Goal: Task Accomplishment & Management: Manage account settings

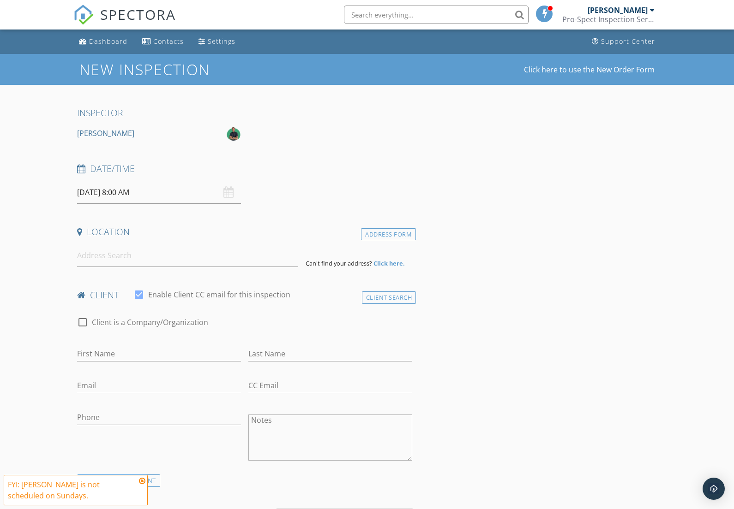
click at [627, 11] on div "[PERSON_NAME]" at bounding box center [617, 10] width 60 height 9
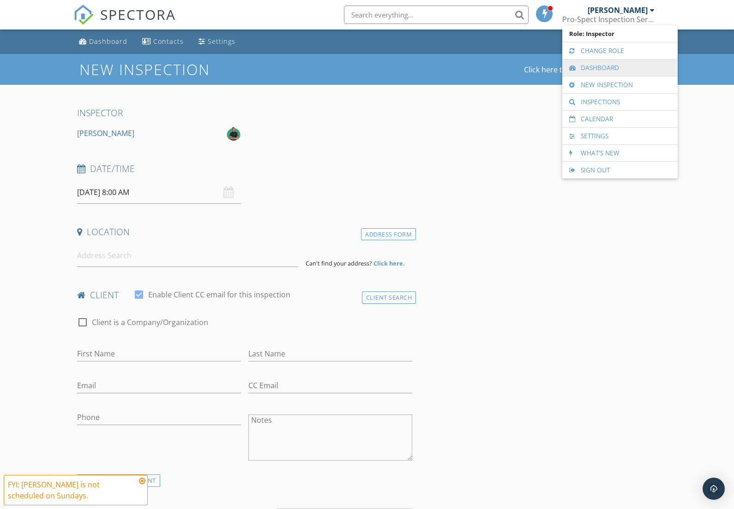
click at [594, 74] on link "Dashboard" at bounding box center [620, 68] width 106 height 17
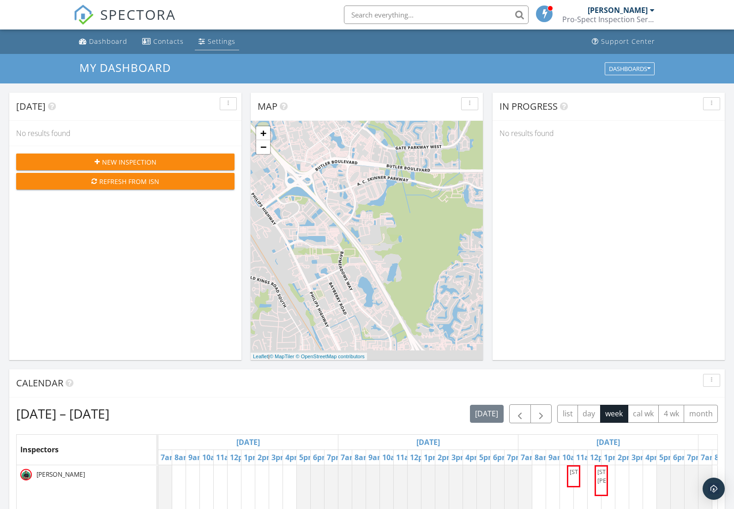
click at [214, 42] on div "Settings" at bounding box center [222, 41] width 28 height 9
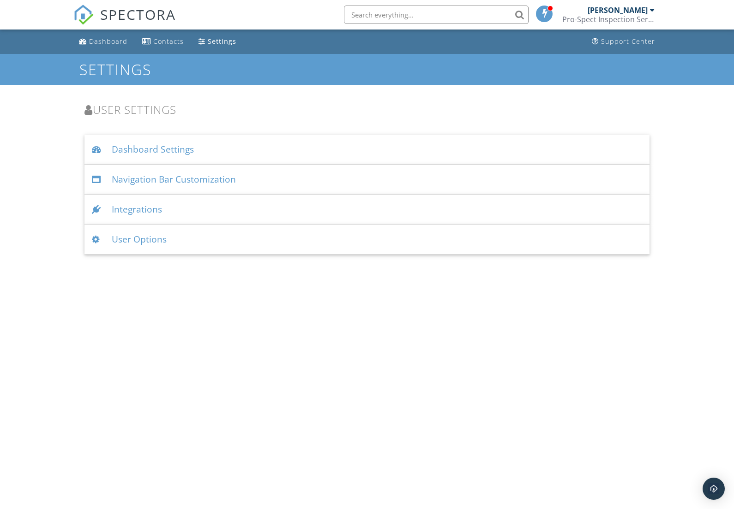
click at [100, 46] on link "Dashboard" at bounding box center [103, 41] width 56 height 17
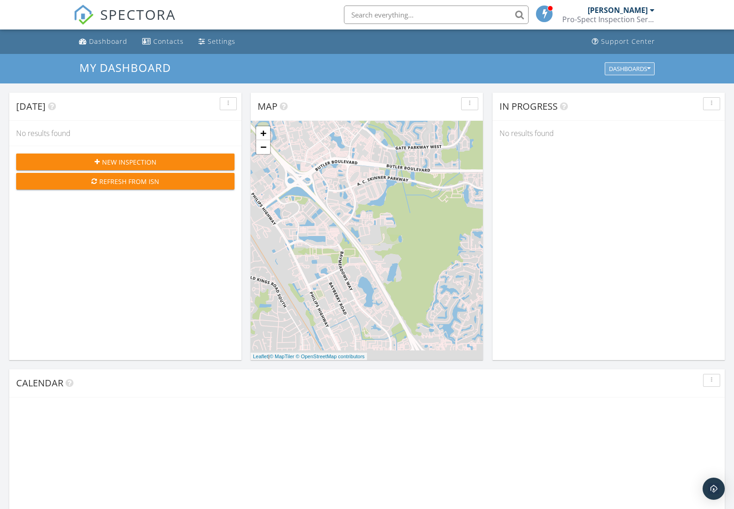
scroll to position [840, 734]
click at [647, 71] on icon "button" at bounding box center [648, 69] width 3 height 6
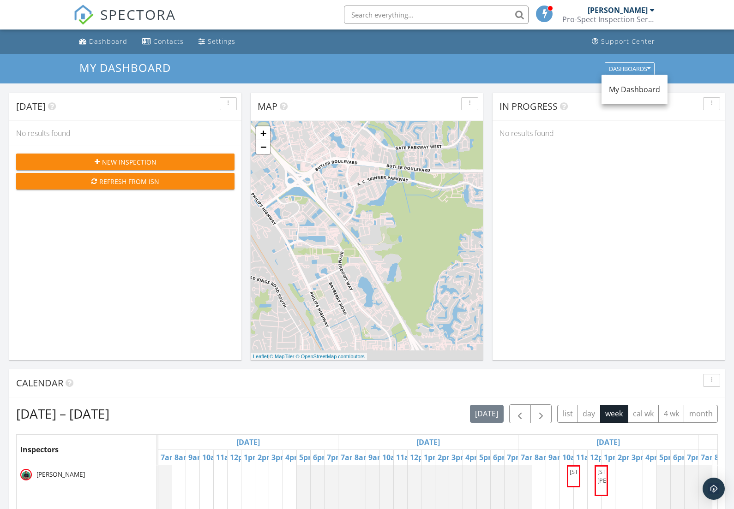
click at [630, 99] on div "My Dashboard" at bounding box center [634, 89] width 66 height 22
click at [649, 9] on div "[PERSON_NAME]" at bounding box center [620, 10] width 67 height 9
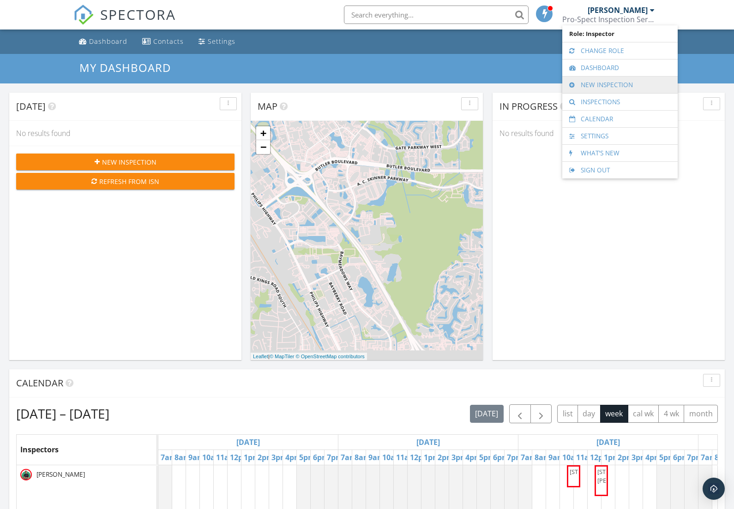
click at [610, 84] on link "New Inspection" at bounding box center [620, 85] width 106 height 17
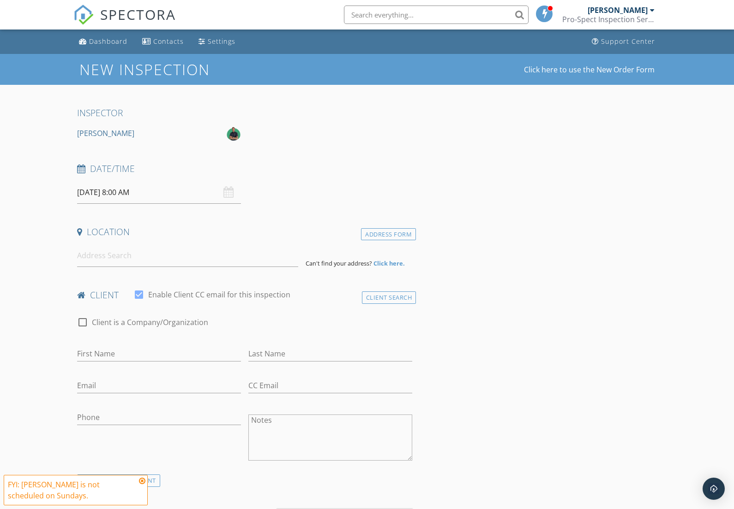
click at [646, 12] on div "[PERSON_NAME]" at bounding box center [617, 10] width 60 height 9
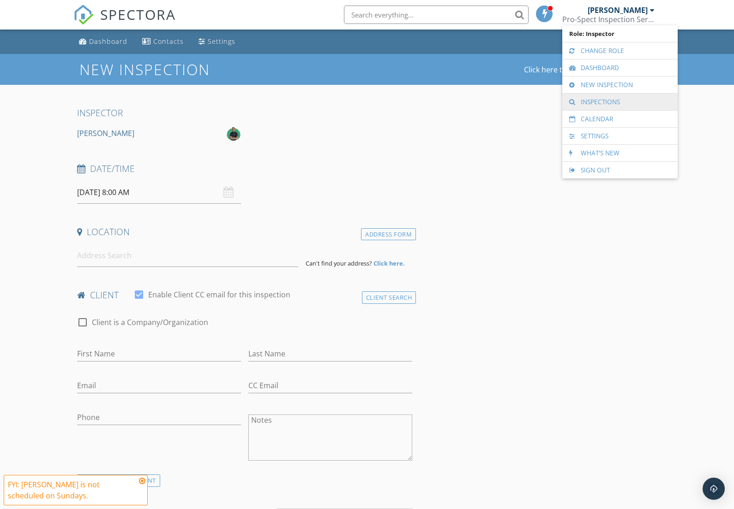
click at [612, 102] on link "Inspections" at bounding box center [620, 102] width 106 height 17
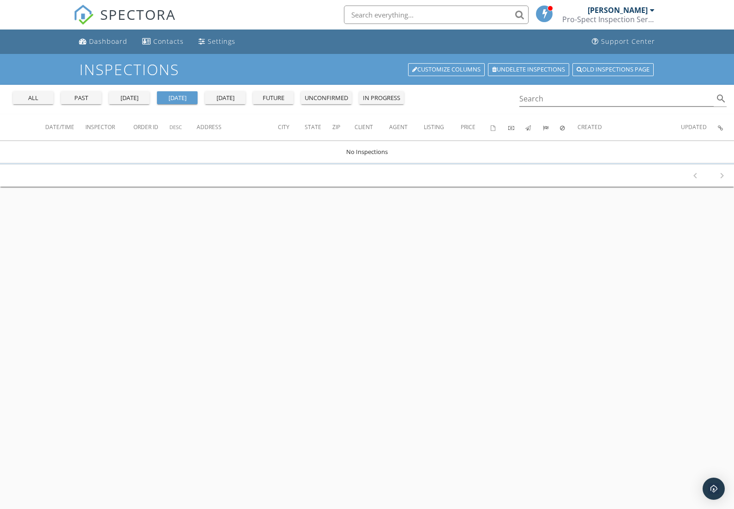
click at [84, 96] on div "past" at bounding box center [81, 98] width 33 height 9
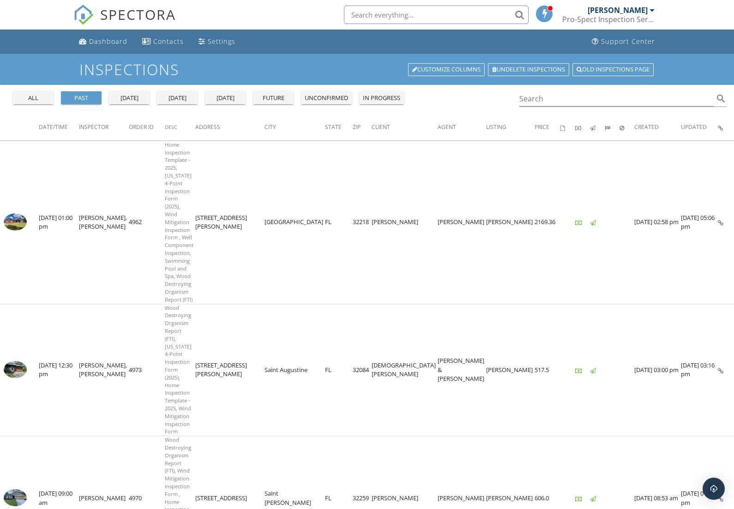
click at [650, 9] on div at bounding box center [652, 9] width 5 height 7
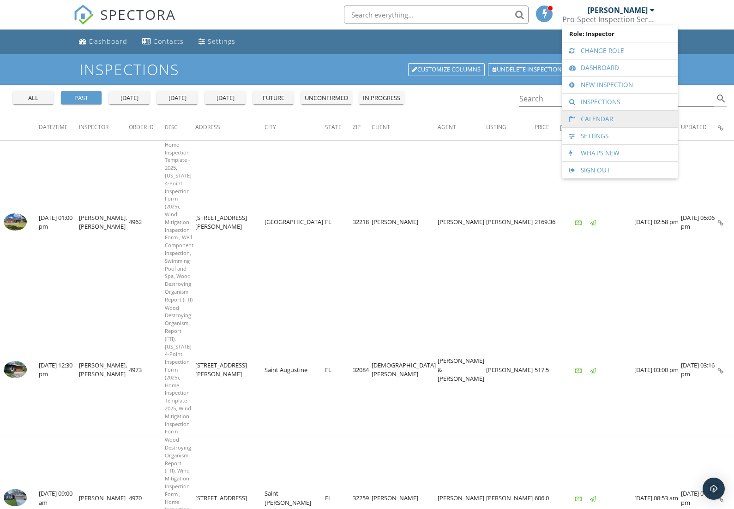
click at [583, 117] on link "Calendar" at bounding box center [620, 119] width 106 height 17
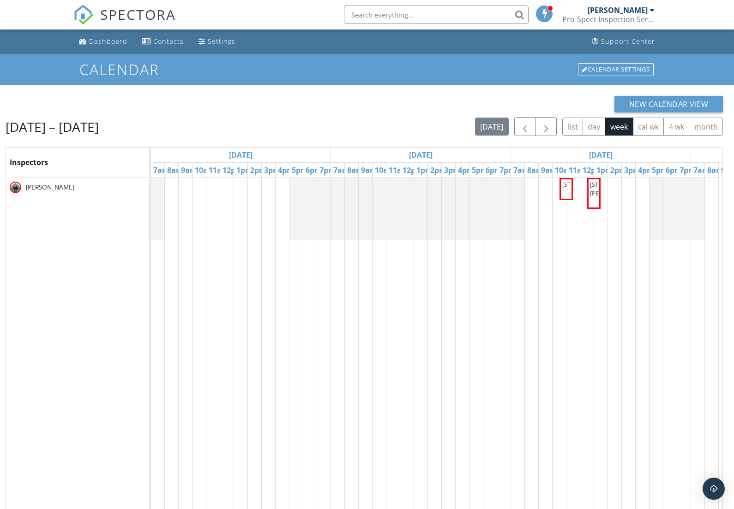
click at [519, 128] on span "button" at bounding box center [524, 126] width 11 height 11
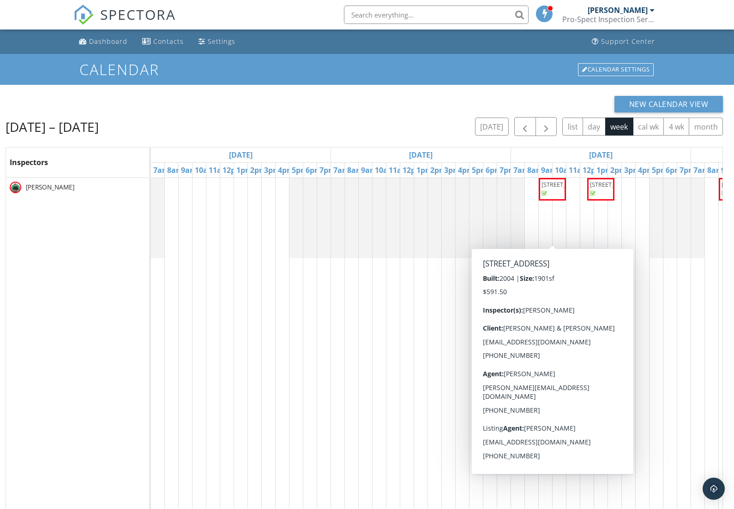
click at [550, 189] on span "[STREET_ADDRESS]" at bounding box center [567, 184] width 52 height 8
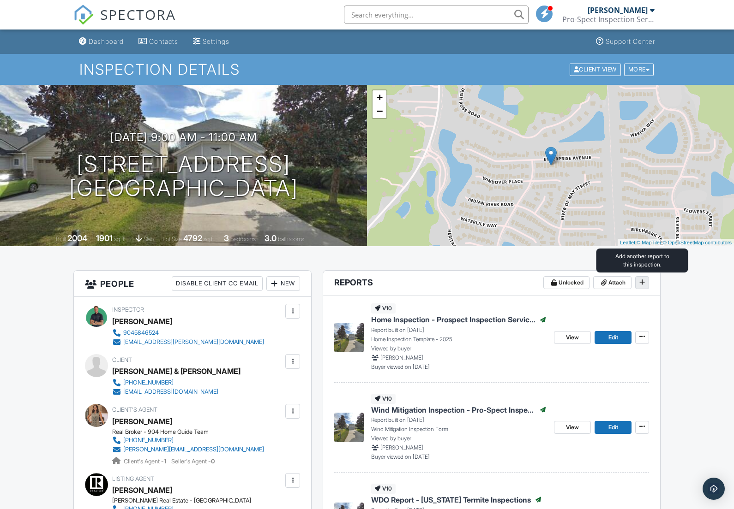
click at [642, 286] on span at bounding box center [641, 282] width 9 height 9
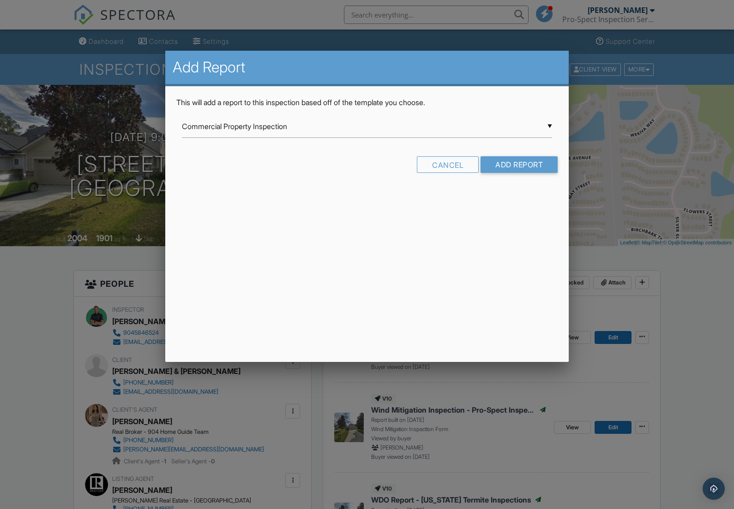
click at [549, 126] on div "▼ Commercial Property Inspection Commercial Property Inspection Foundation Pre-…" at bounding box center [367, 126] width 371 height 23
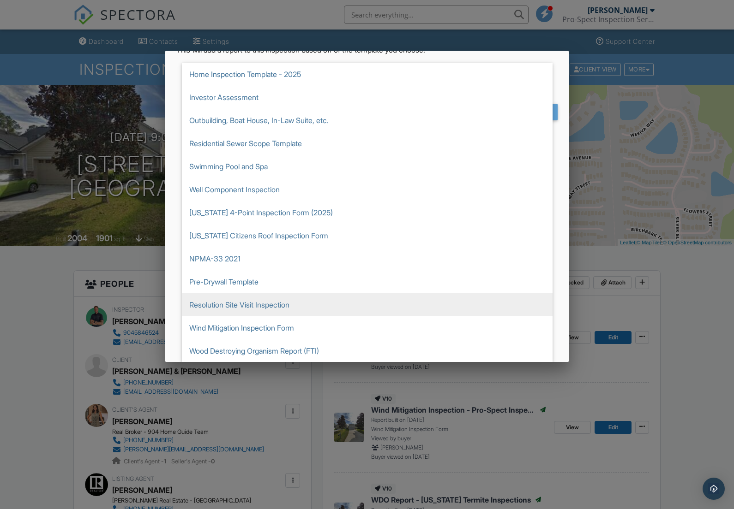
scroll to position [53, 0]
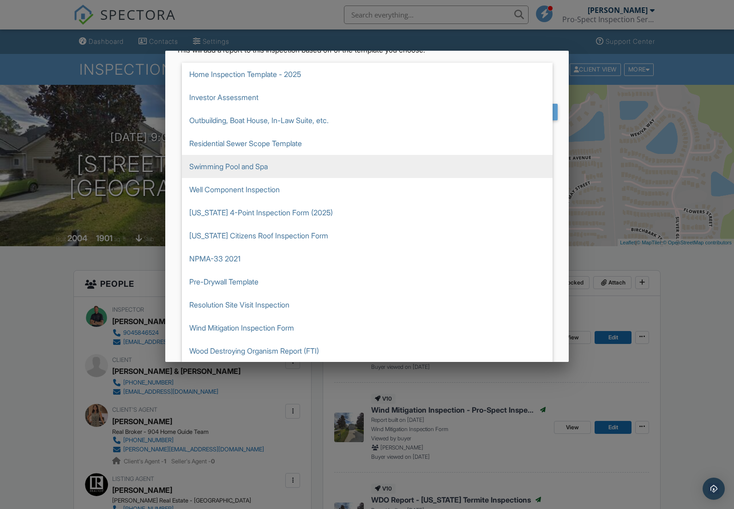
click at [241, 167] on span "Swimming Pool and Spa" at bounding box center [367, 166] width 371 height 23
type input "Swimming Pool and Spa"
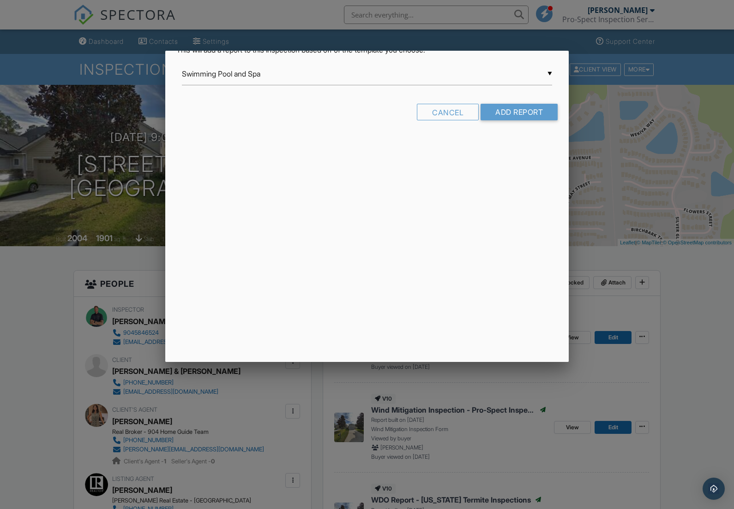
scroll to position [0, 0]
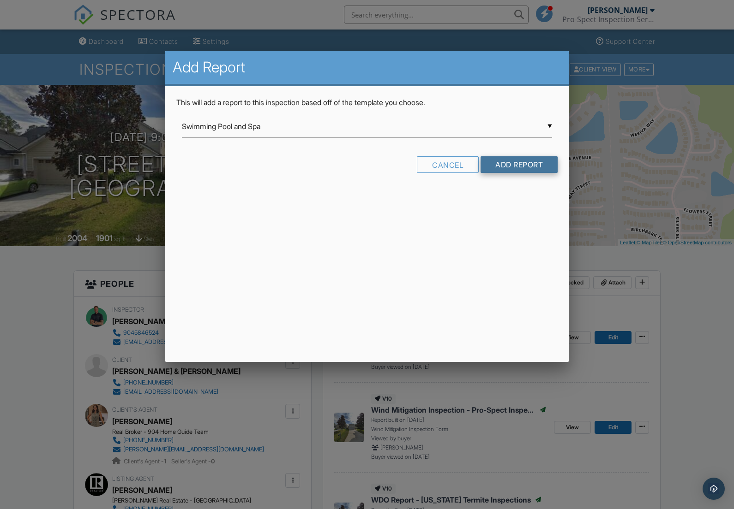
click at [499, 168] on input "Add Report" at bounding box center [518, 164] width 77 height 17
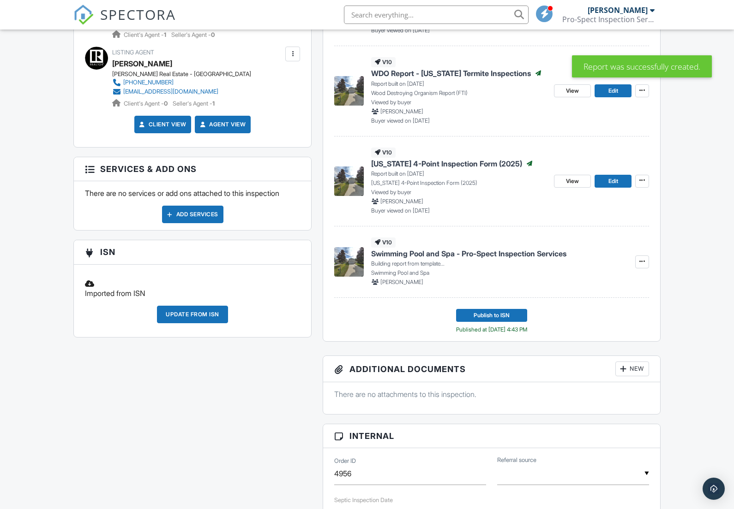
scroll to position [430, 0]
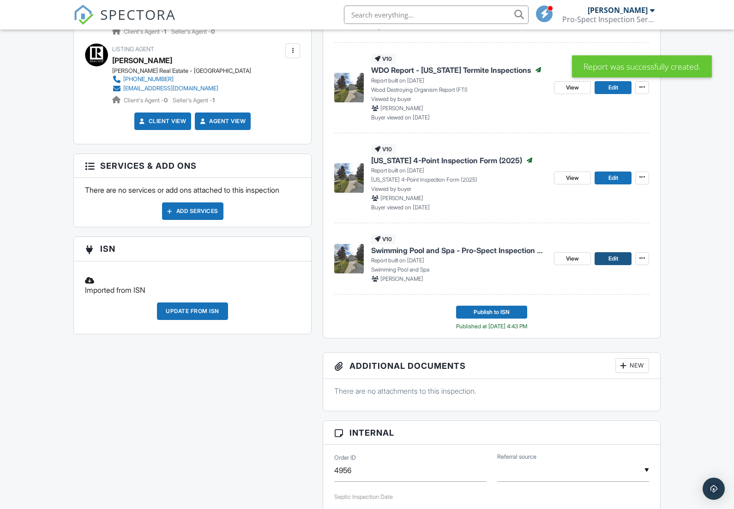
click at [604, 258] on link "Edit" at bounding box center [612, 258] width 37 height 13
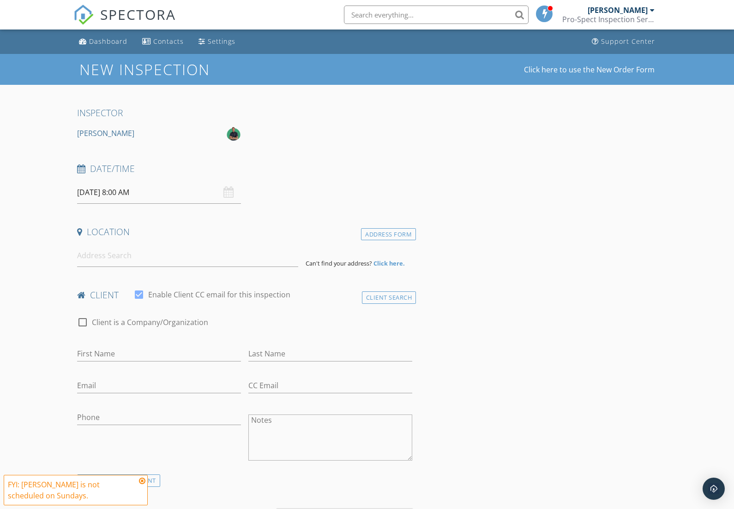
click at [648, 13] on div "[PERSON_NAME]" at bounding box center [620, 10] width 67 height 9
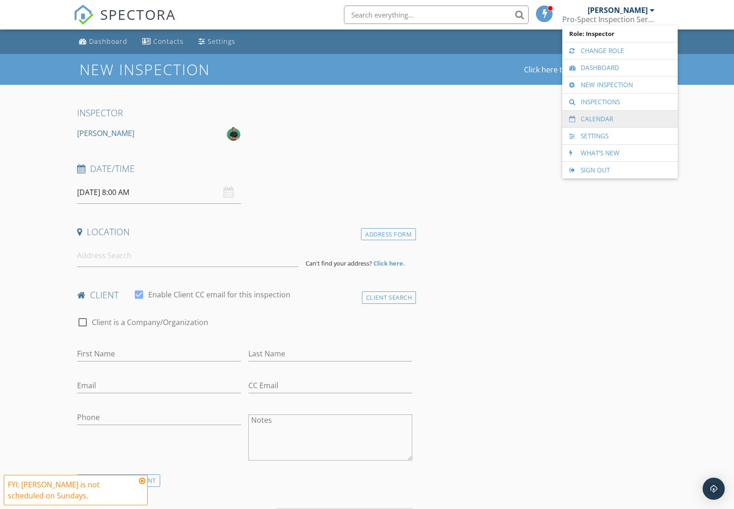
click at [590, 119] on link "Calendar" at bounding box center [620, 119] width 106 height 17
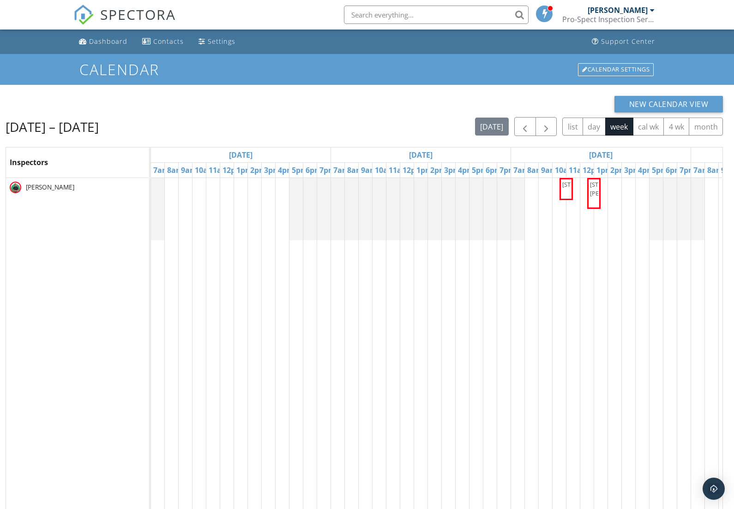
click at [649, 6] on div "[PERSON_NAME]" at bounding box center [620, 10] width 67 height 9
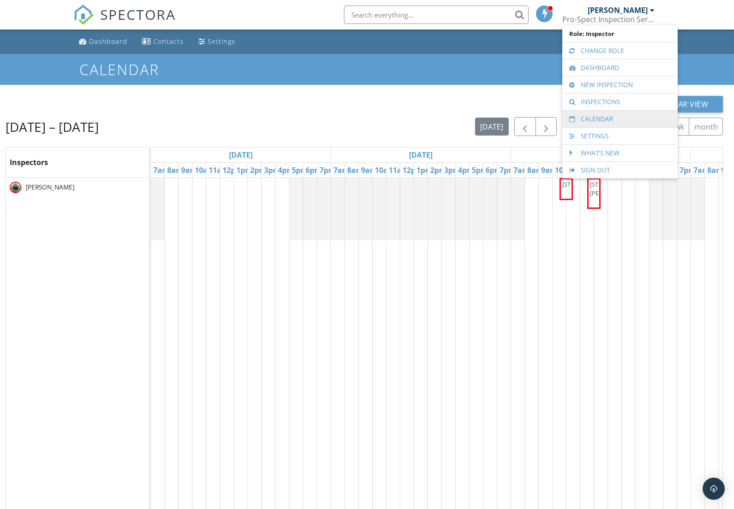
click at [604, 123] on link "Calendar" at bounding box center [620, 119] width 106 height 17
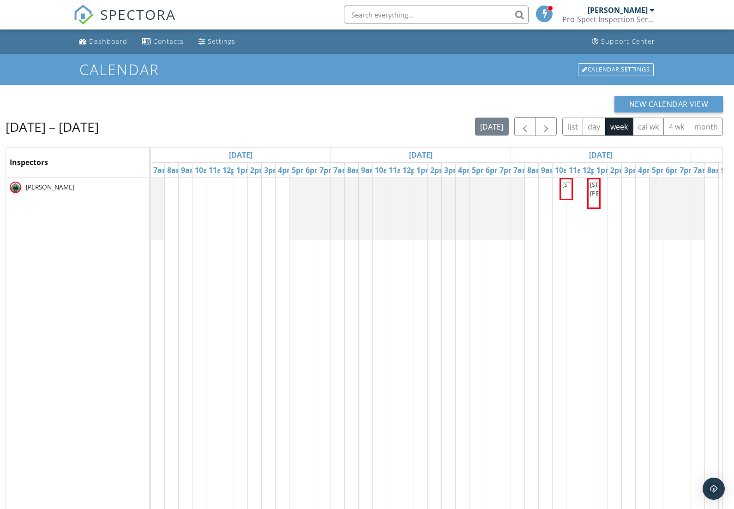
click at [650, 14] on div "[PERSON_NAME]" at bounding box center [620, 10] width 67 height 9
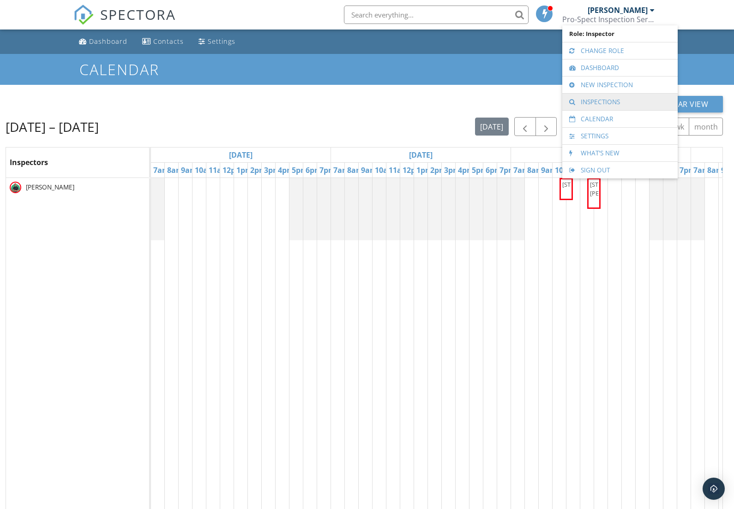
click at [595, 102] on link "Inspections" at bounding box center [620, 102] width 106 height 17
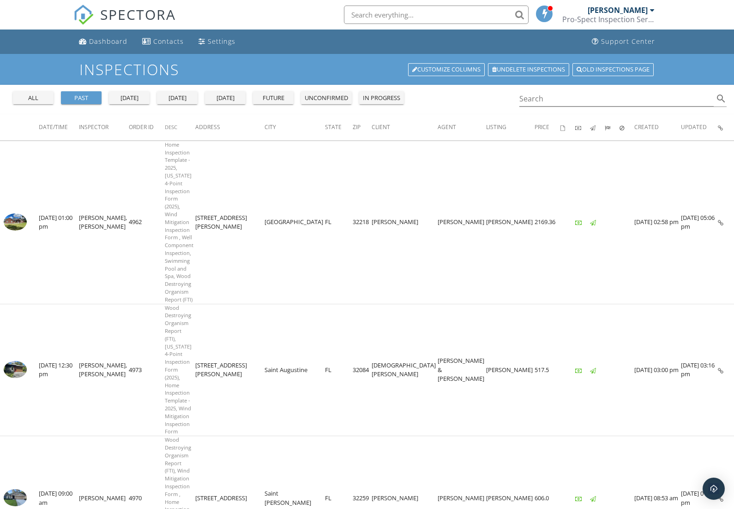
click at [648, 10] on div "[PERSON_NAME]" at bounding box center [620, 10] width 67 height 9
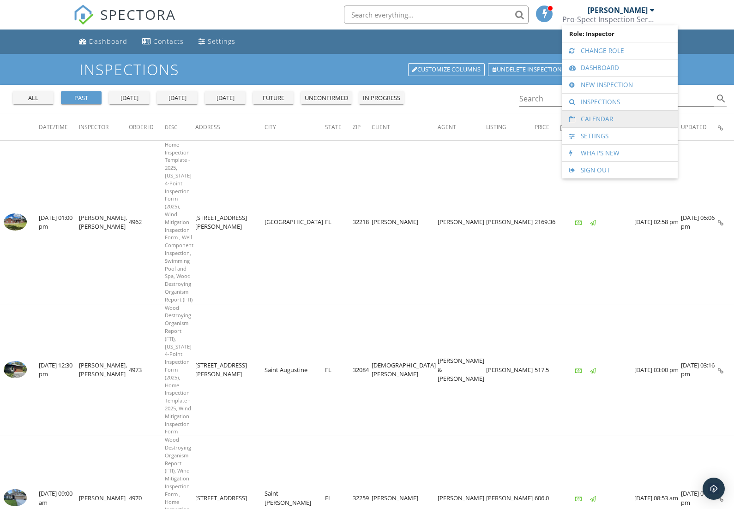
click at [591, 119] on link "Calendar" at bounding box center [620, 119] width 106 height 17
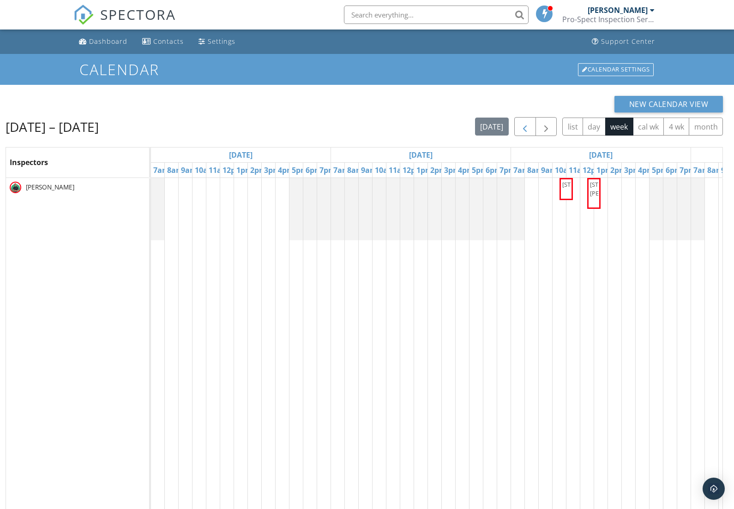
click at [520, 126] on span "button" at bounding box center [524, 126] width 11 height 11
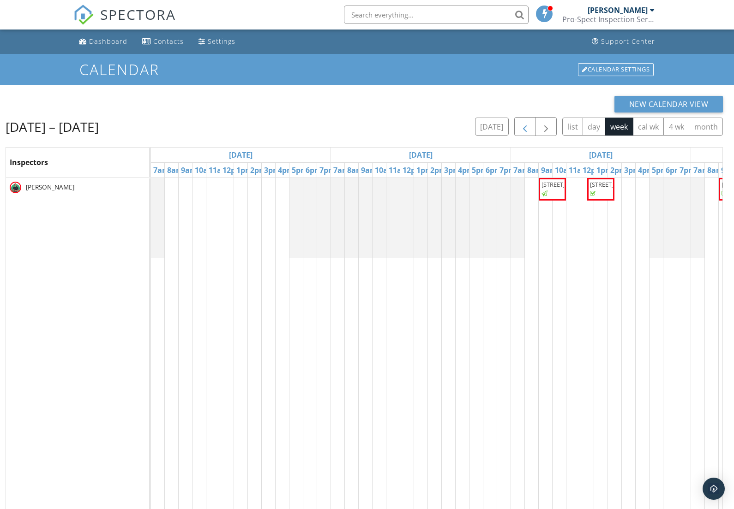
click at [520, 126] on span "button" at bounding box center [524, 126] width 11 height 11
click at [548, 128] on span "button" at bounding box center [545, 126] width 11 height 11
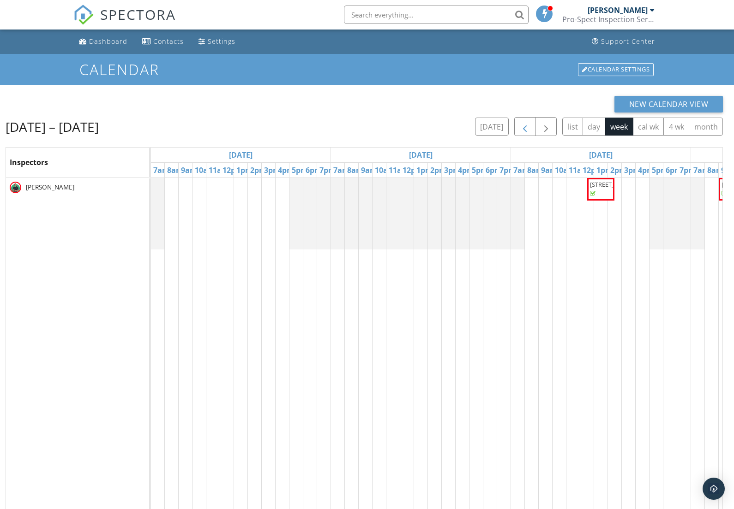
click at [527, 126] on span "button" at bounding box center [524, 126] width 11 height 11
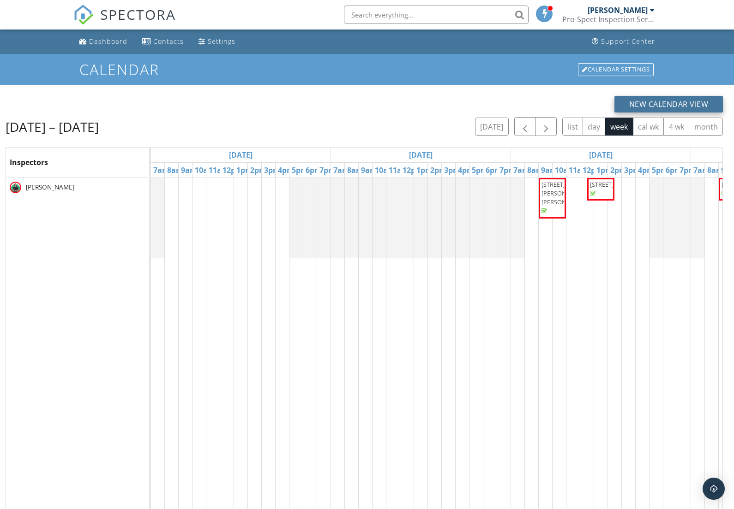
click at [657, 106] on button "New Calendar View" at bounding box center [668, 104] width 109 height 17
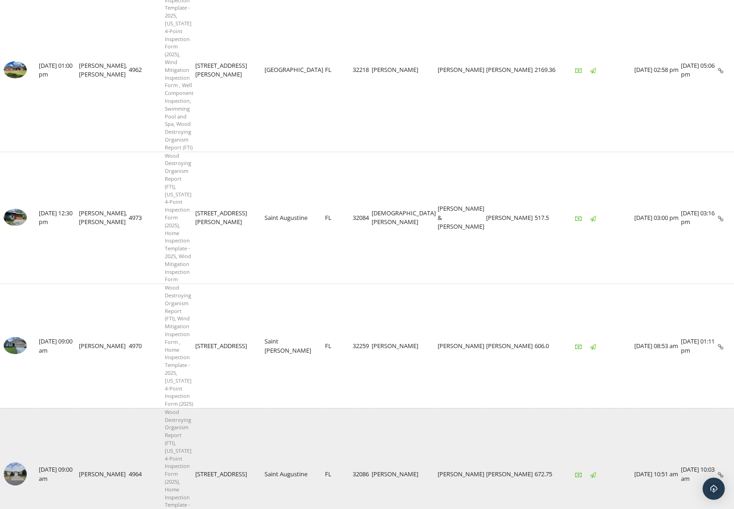
scroll to position [153, 0]
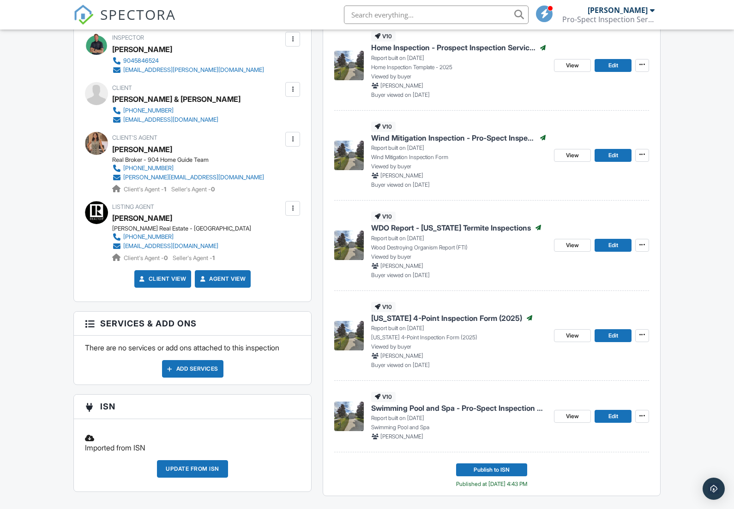
scroll to position [274, 0]
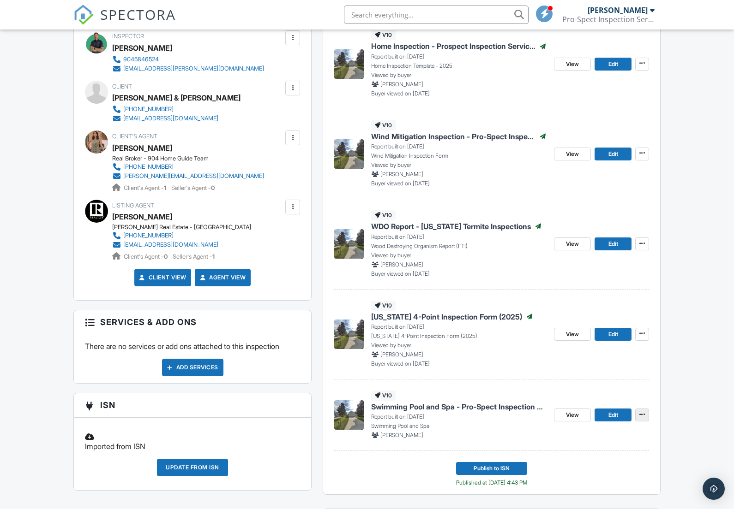
click at [643, 416] on icon at bounding box center [642, 415] width 6 height 6
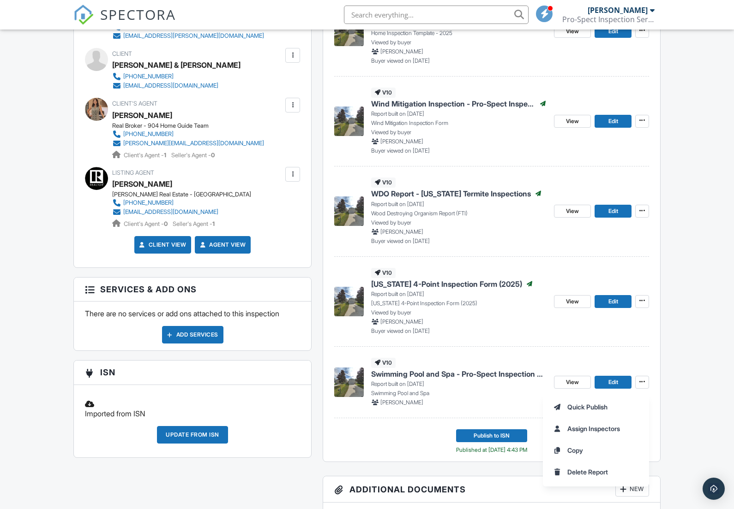
scroll to position [310, 0]
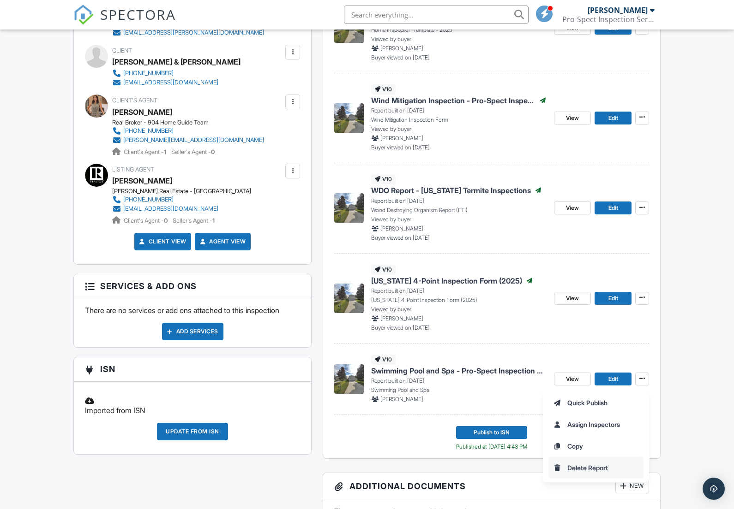
click at [586, 468] on span "Delete Report" at bounding box center [587, 468] width 41 height 10
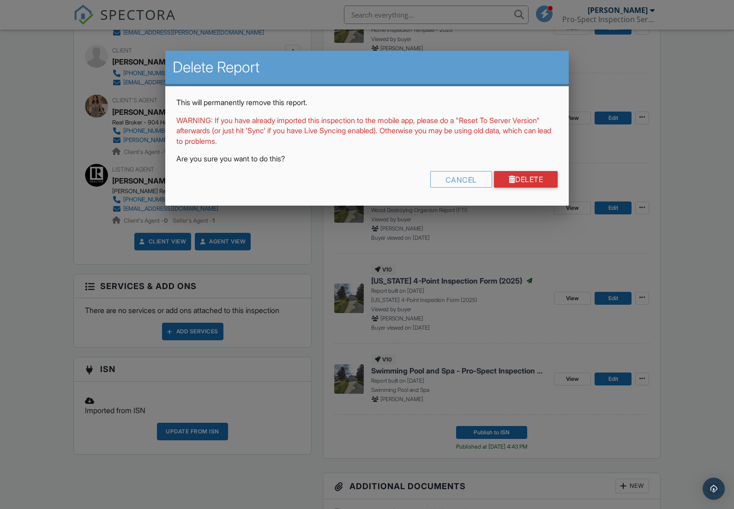
click at [509, 179] on div at bounding box center [511, 179] width 7 height 7
